Goal: Find specific page/section: Find specific page/section

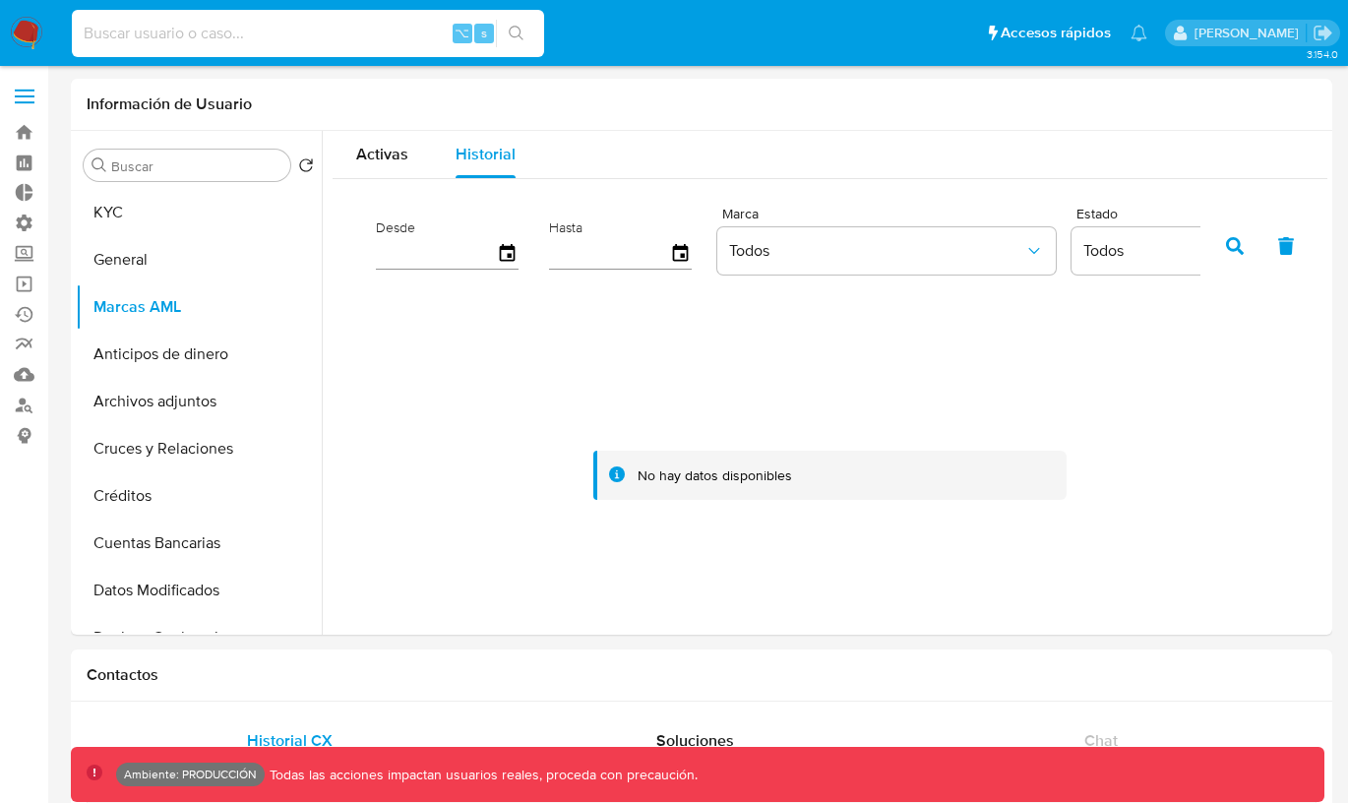
select select "10"
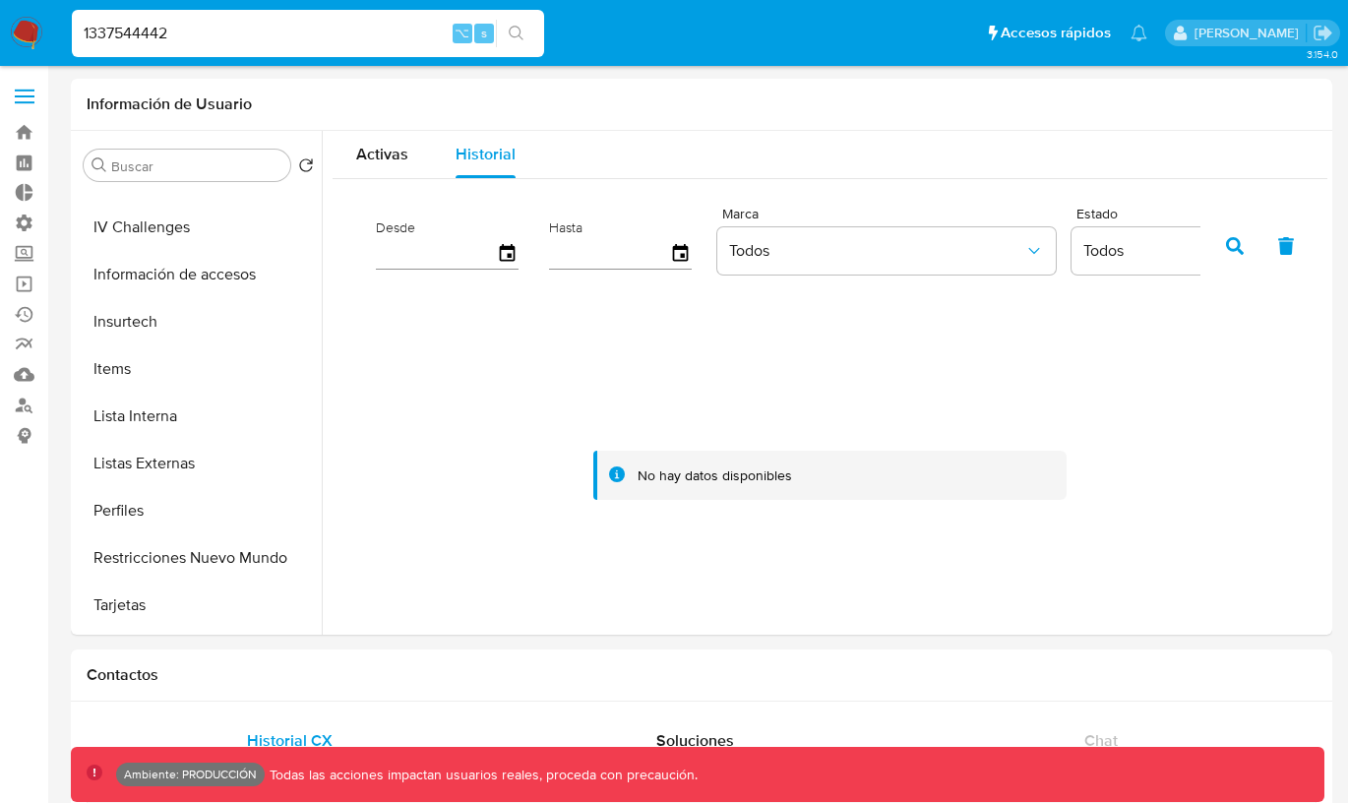
type input "1337544442"
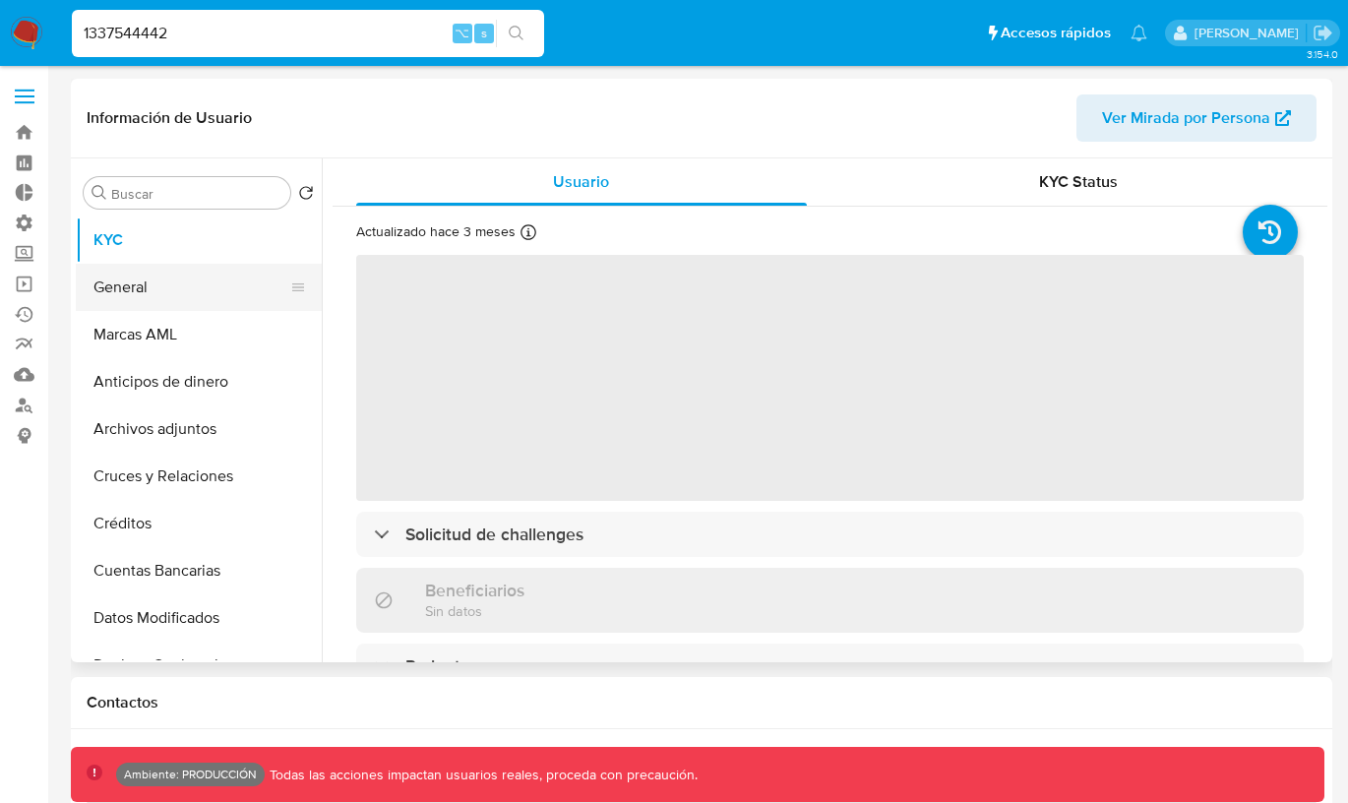
click at [185, 295] on button "General" at bounding box center [191, 287] width 230 height 47
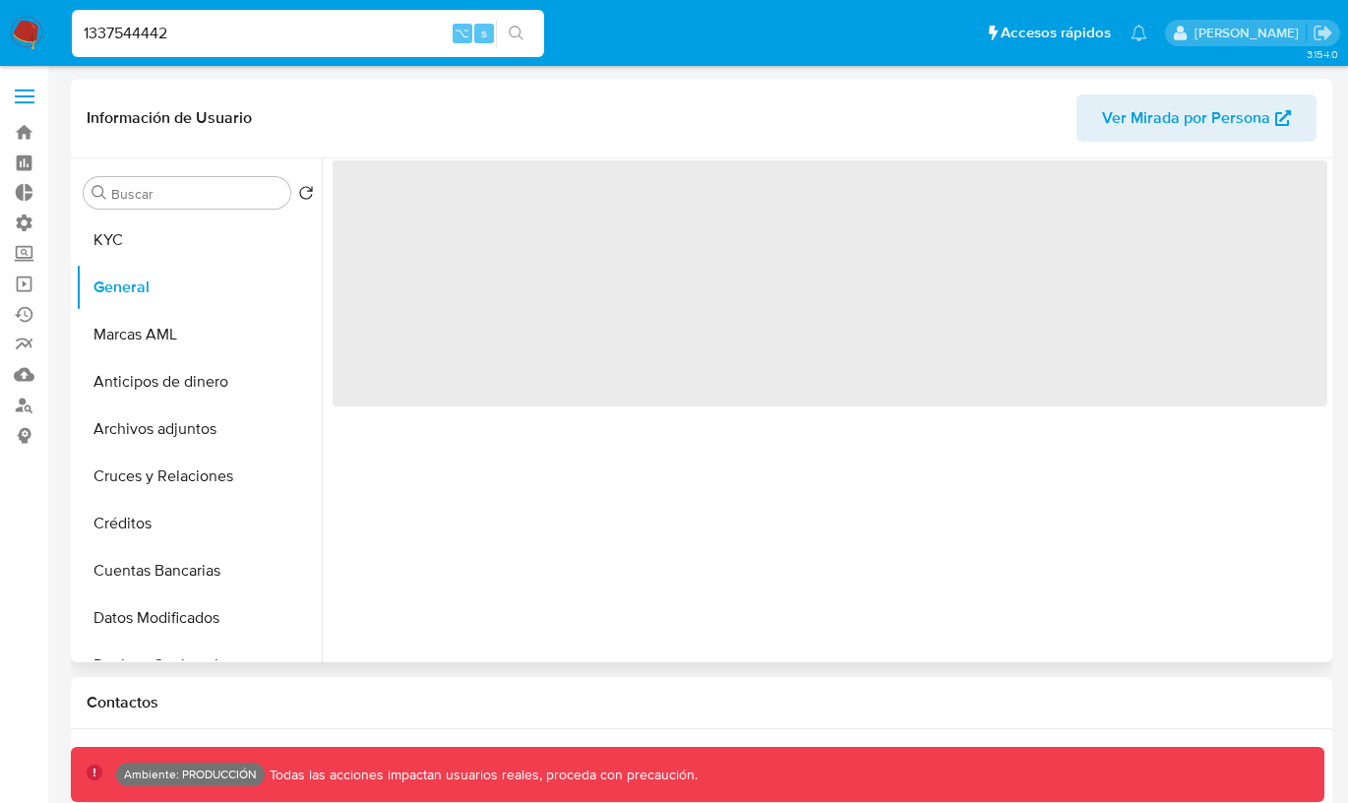
select select "10"
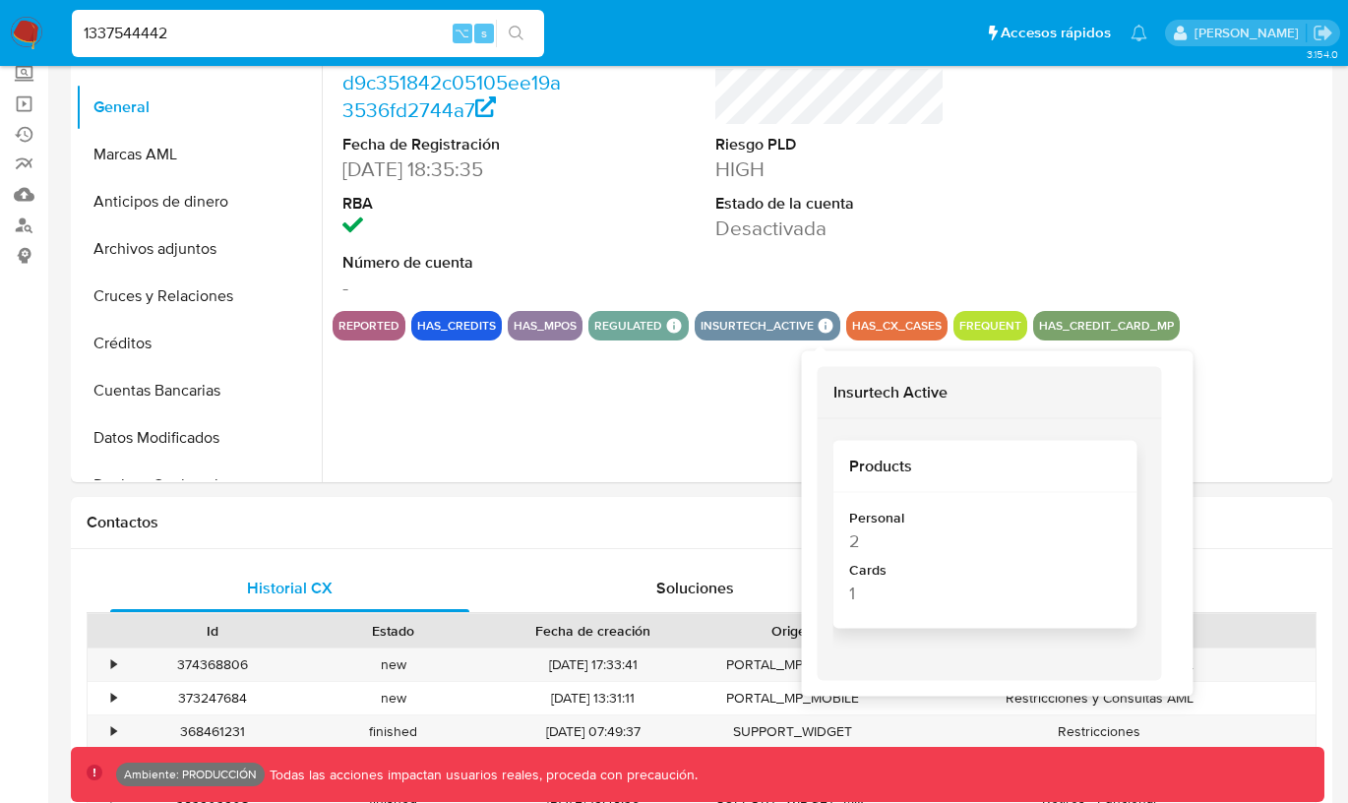
scroll to position [190, 0]
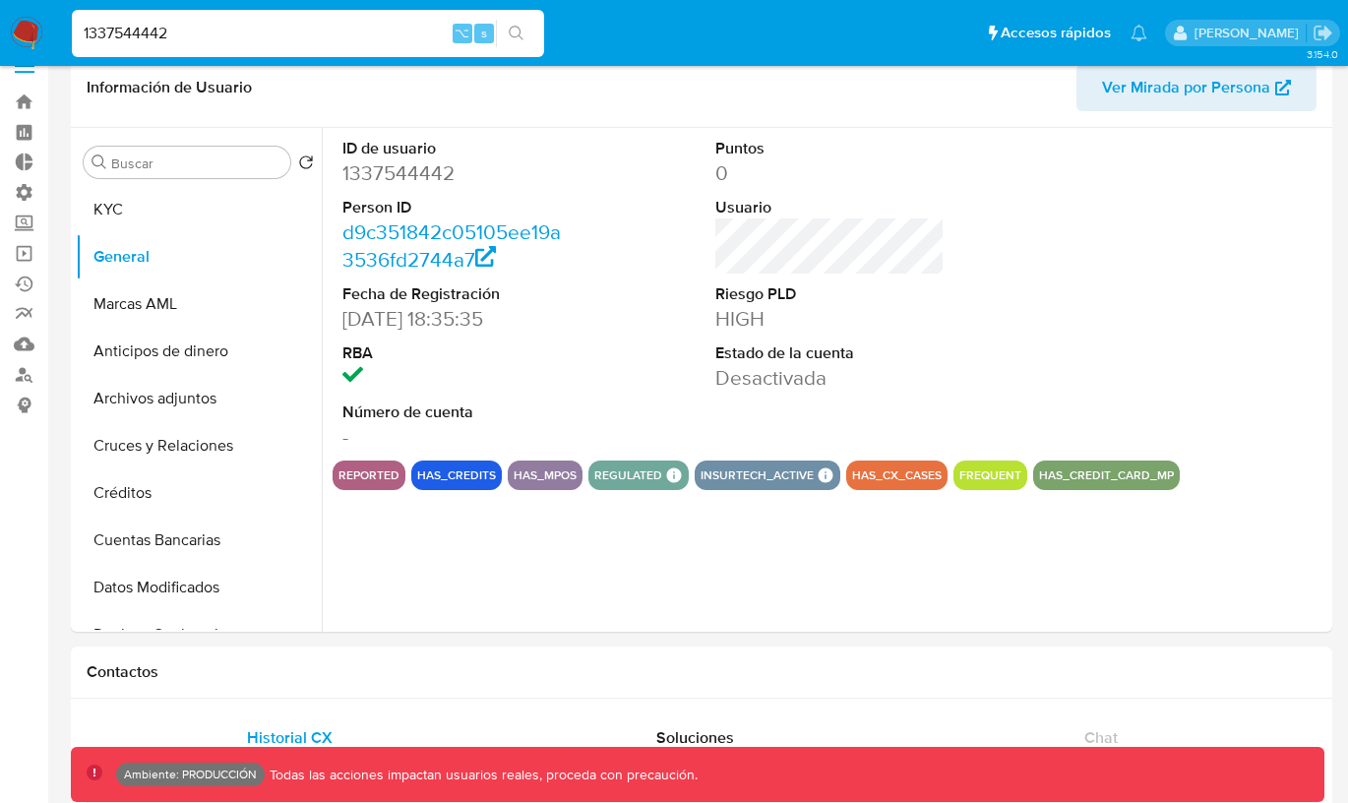
scroll to position [0, 0]
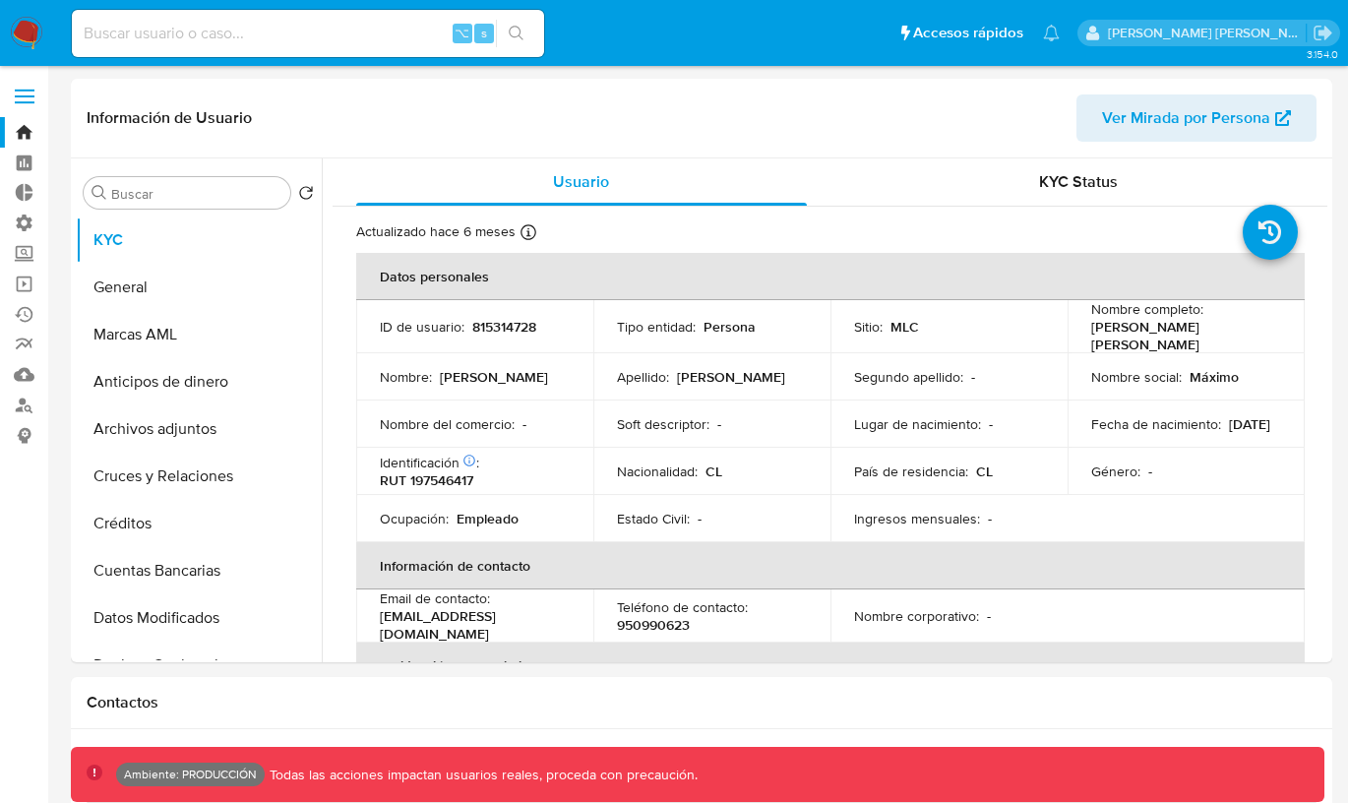
select select "10"
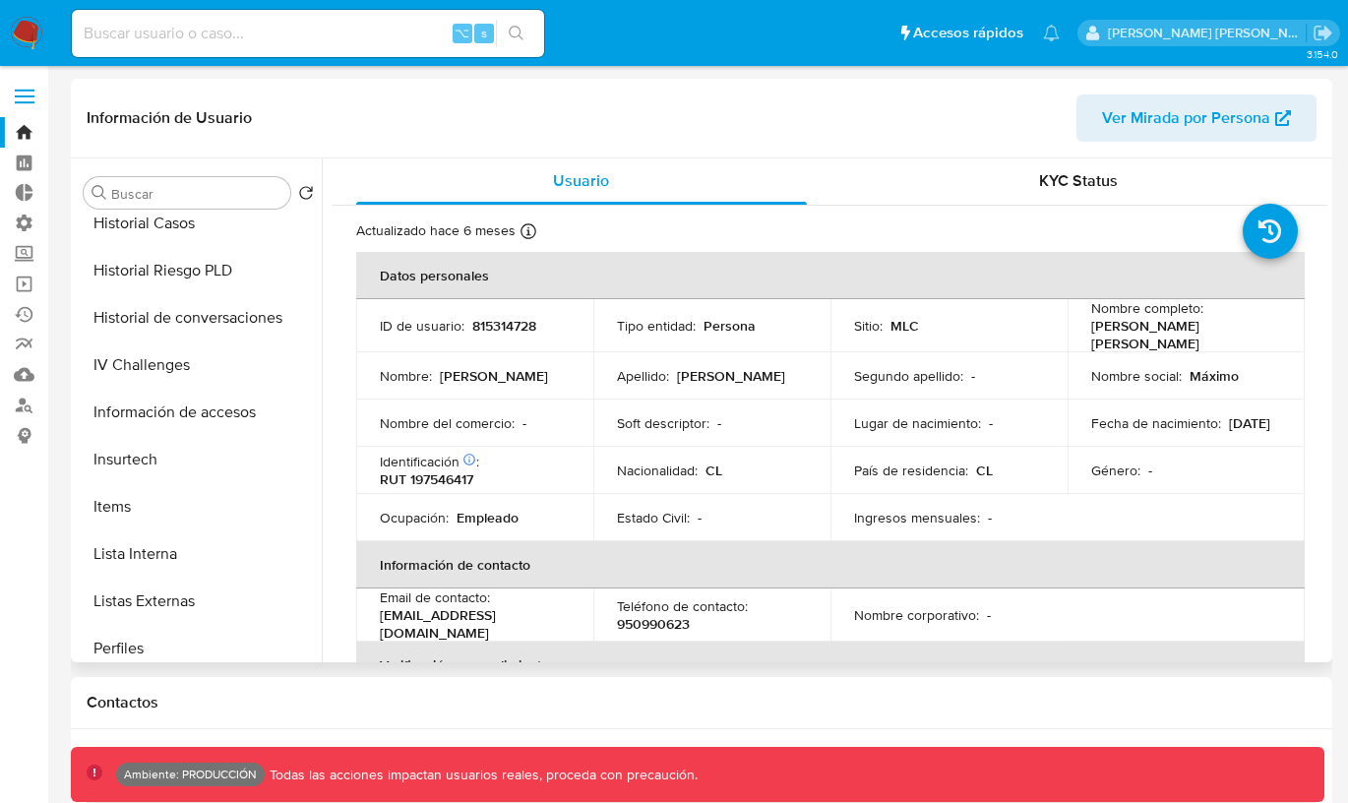
scroll to position [693, 0]
